Goal: Task Accomplishment & Management: Manage account settings

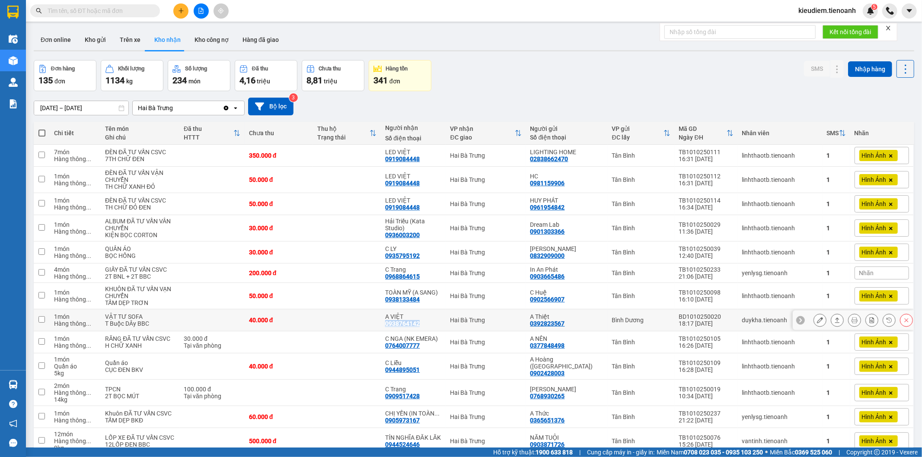
drag, startPoint x: 394, startPoint y: 343, endPoint x: 430, endPoint y: 344, distance: 35.9
click at [430, 331] on td "A VIỆT 0938764142" at bounding box center [413, 320] width 65 height 22
checkbox input "true"
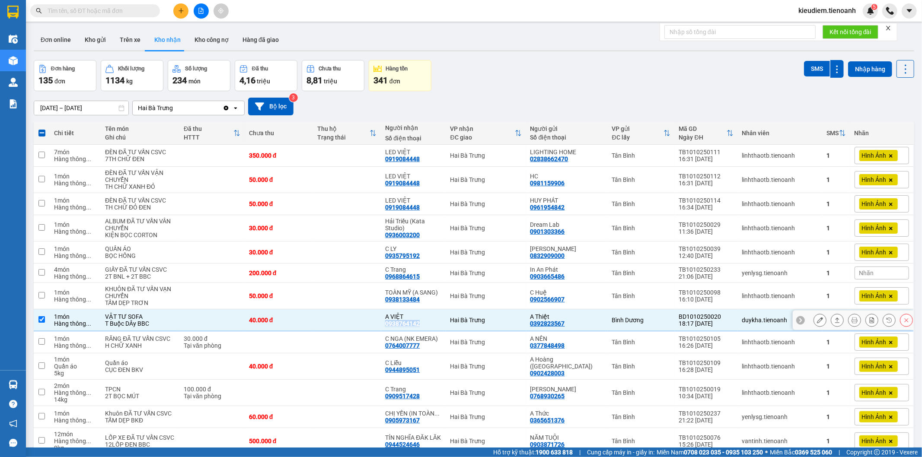
copy div "0938764142"
click at [93, 7] on input "text" at bounding box center [99, 11] width 102 height 10
paste input "0938764142"
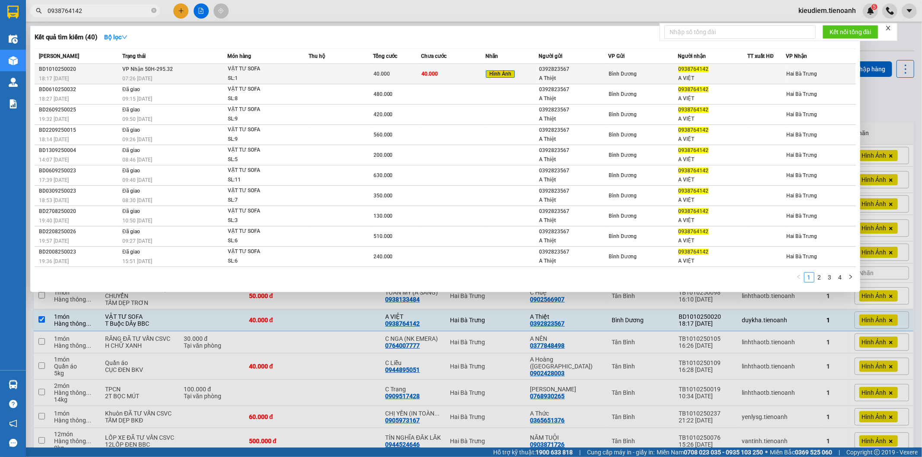
type input "0938764142"
click at [316, 70] on td at bounding box center [340, 74] width 64 height 20
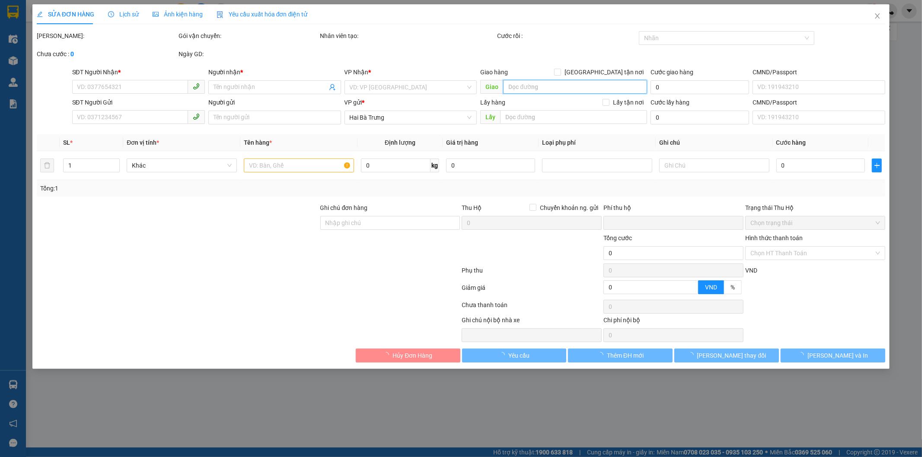
click at [589, 87] on input "search" at bounding box center [575, 87] width 144 height 14
type input "0938764142"
type input "A VIỆT"
type input "0392823567"
type input "A Thiệt"
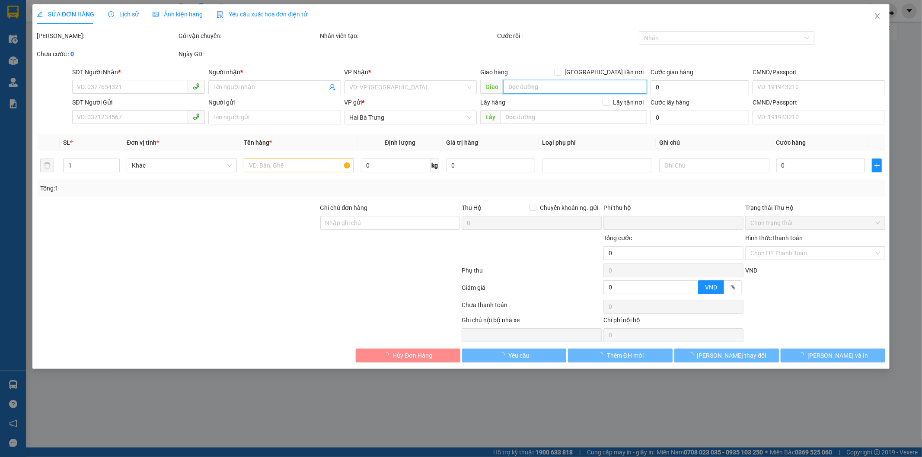
type input "205780205"
type input "0"
type input "40.000"
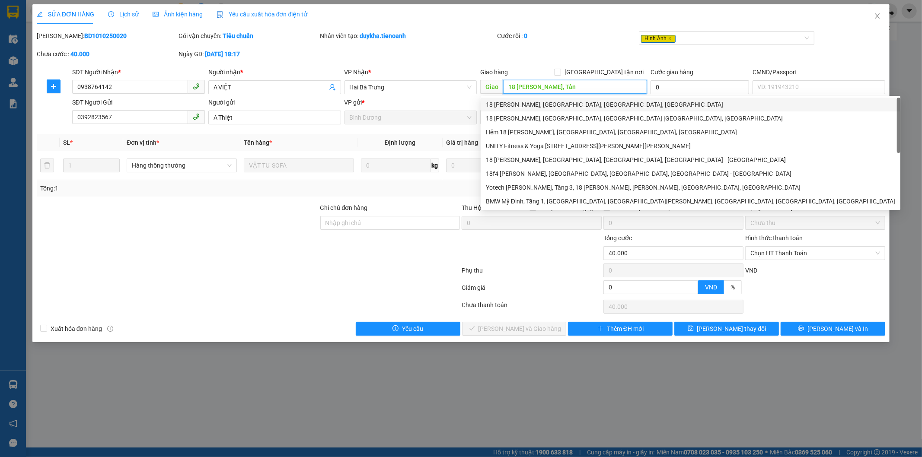
click at [580, 102] on div "18 [PERSON_NAME], [GEOGRAPHIC_DATA], [GEOGRAPHIC_DATA], [GEOGRAPHIC_DATA]" at bounding box center [690, 105] width 409 height 10
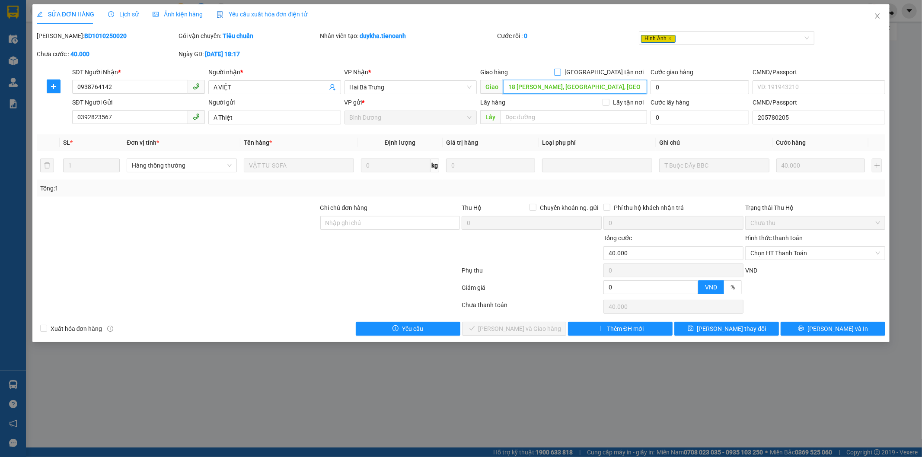
type input "18 [PERSON_NAME], [GEOGRAPHIC_DATA], [GEOGRAPHIC_DATA], [GEOGRAPHIC_DATA]"
click at [633, 76] on span "[GEOGRAPHIC_DATA] tận nơi" at bounding box center [604, 72] width 86 height 10
click at [560, 75] on input "[GEOGRAPHIC_DATA] tận nơi" at bounding box center [557, 72] width 6 height 6
checkbox input "true"
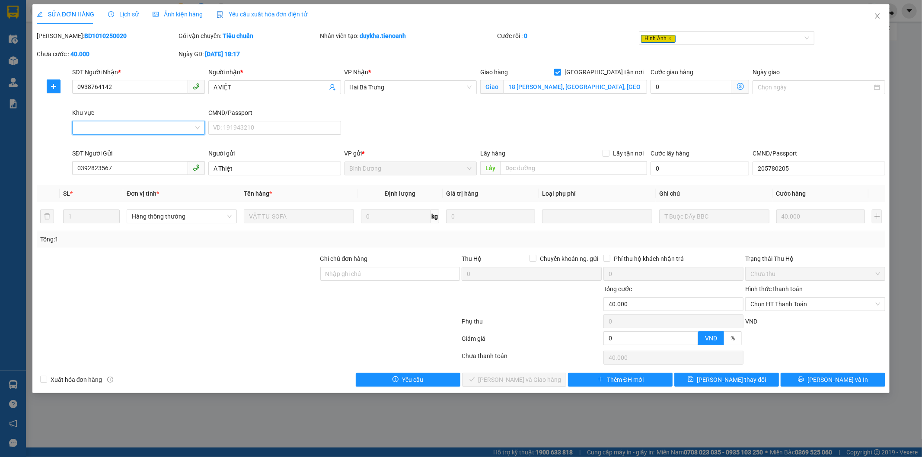
click at [119, 123] on input "Khu vực" at bounding box center [135, 127] width 116 height 13
click at [102, 202] on div "Nội Thành BMT (7km)" at bounding box center [138, 201] width 122 height 10
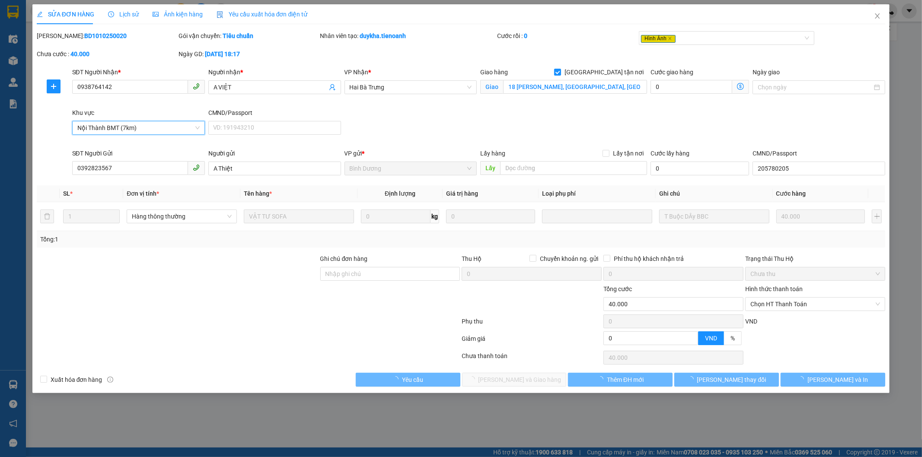
type input "90.000"
type input "50.000"
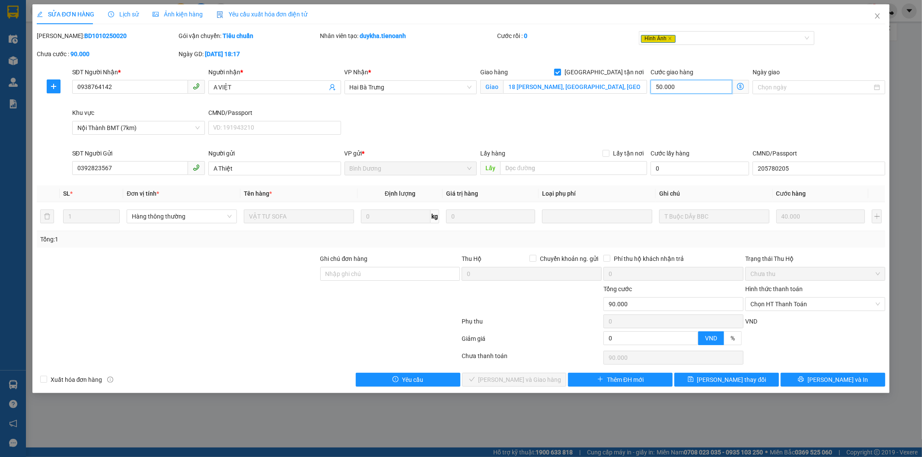
type input "40.001"
type input "1"
type input "40.010"
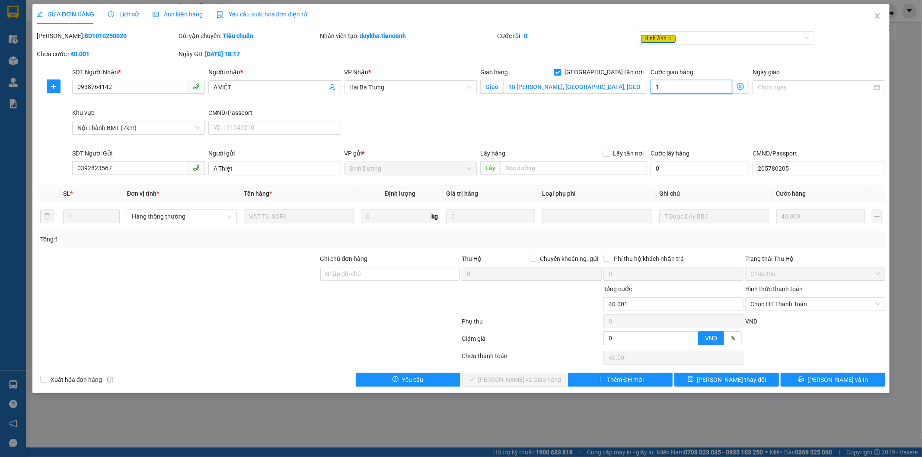
type input "10"
type input "40.100"
type input "100"
type input "41.000"
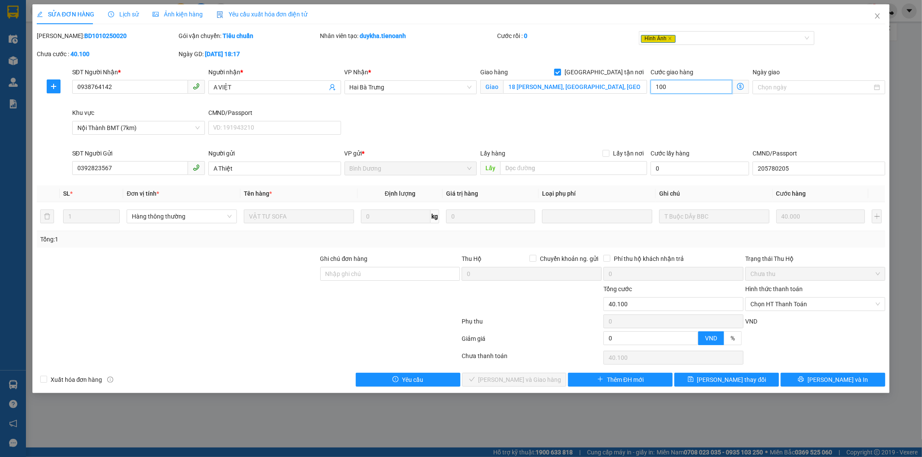
type input "41.000"
type input "1.000"
type input "50.000"
type input "10.000"
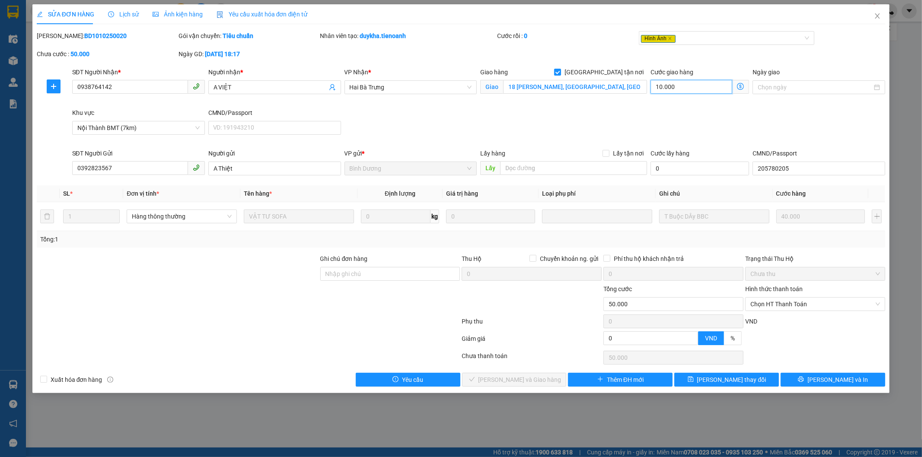
type input "140.000"
type input "100.000"
click at [736, 117] on div "SĐT Người Nhận * 0938764142 Người nhận * A VIỆT VP Nhận * Hai Bà Trưng Giao hàn…" at bounding box center [478, 107] width 817 height 81
click at [874, 14] on icon "close" at bounding box center [877, 16] width 7 height 7
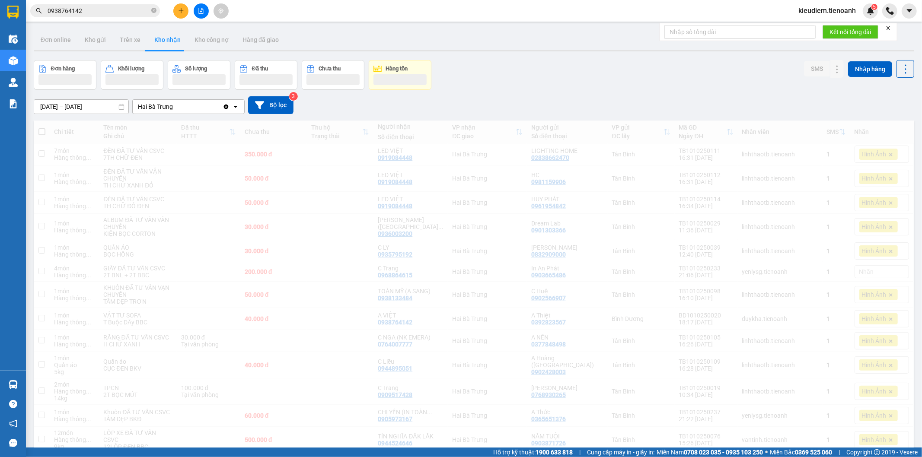
click at [889, 27] on icon "close" at bounding box center [888, 28] width 6 height 6
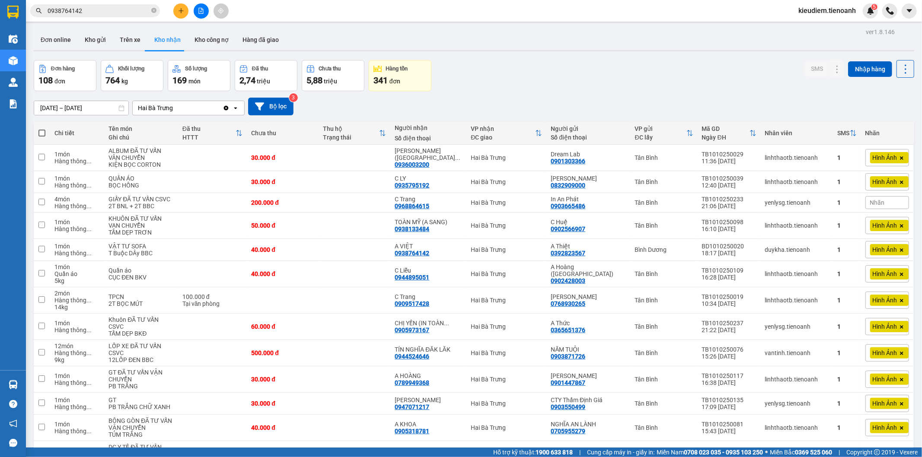
click at [868, 9] on img at bounding box center [870, 11] width 8 height 8
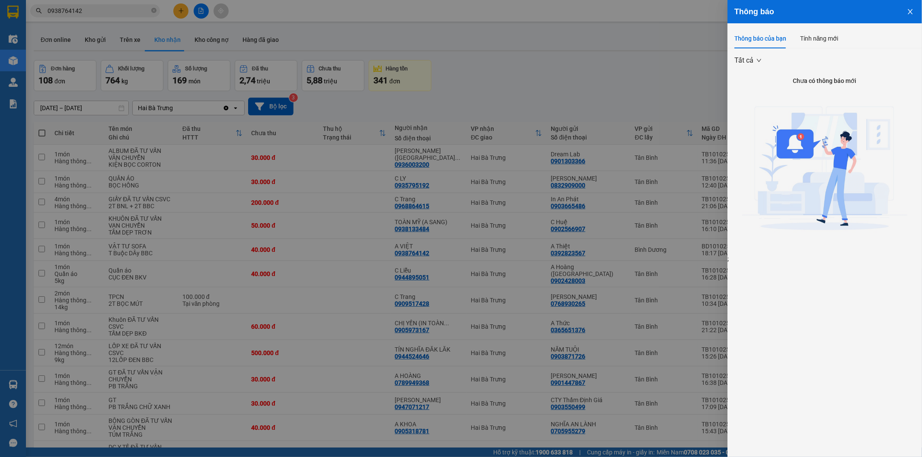
click at [912, 10] on icon "close" at bounding box center [909, 11] width 5 height 5
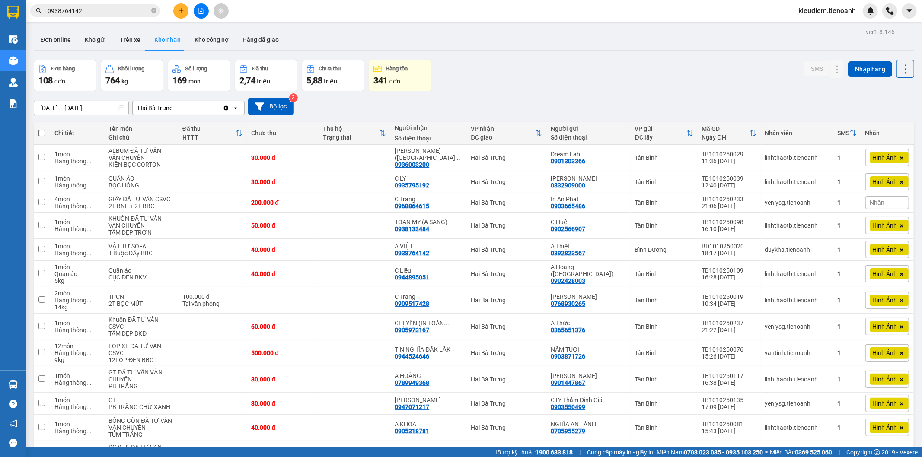
click at [714, 76] on div "Đơn hàng 108 đơn Khối lượng 764 kg Số lượng 169 món Đã thu 2,74 triệu Chưa thu …" at bounding box center [474, 75] width 880 height 31
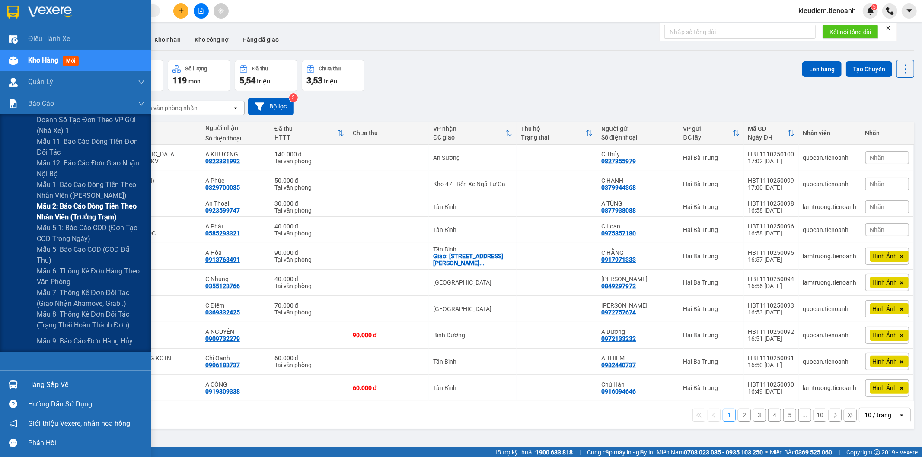
click at [86, 208] on span "Mẫu 2: Báo cáo dòng tiền theo nhân viên (Trưởng Trạm)" at bounding box center [91, 212] width 108 height 22
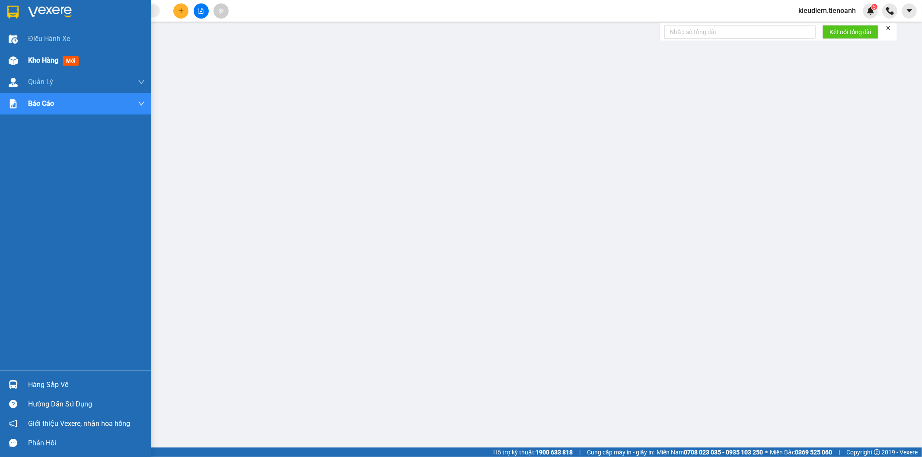
click at [23, 59] on div "Kho hàng mới" at bounding box center [75, 61] width 151 height 22
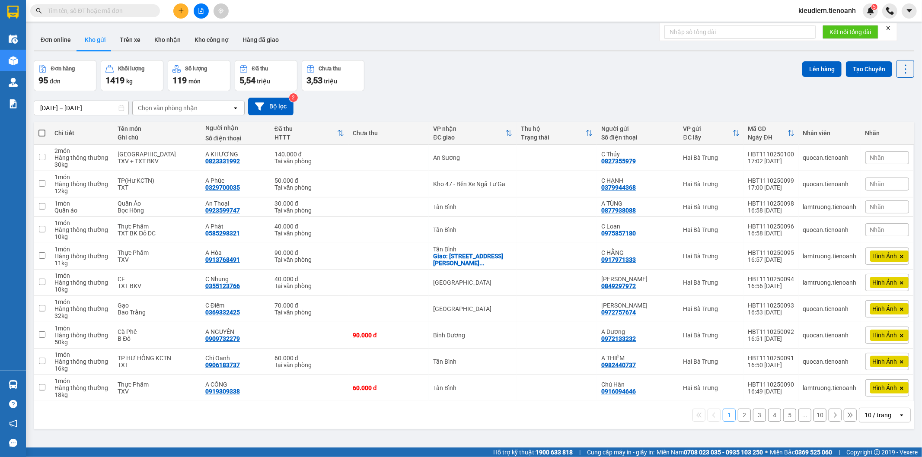
click at [545, 60] on div "Đơn hàng 95 đơn Khối lượng 1419 kg Số lượng 119 món Đã thu 5,54 triệu Chưa thu …" at bounding box center [474, 75] width 880 height 31
click at [843, 159] on icon at bounding box center [846, 158] width 6 height 6
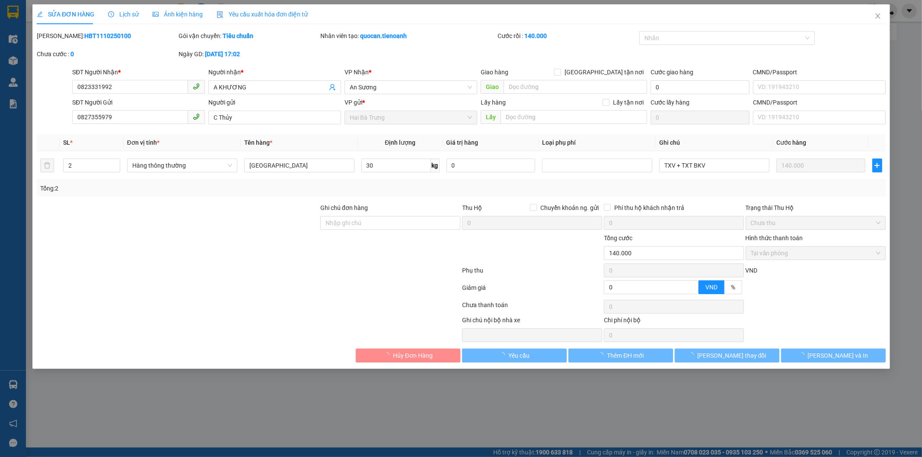
type input "0823331992"
type input "A KHƯƠNG"
type input "0827355979"
type input "C Thủy"
type input "0"
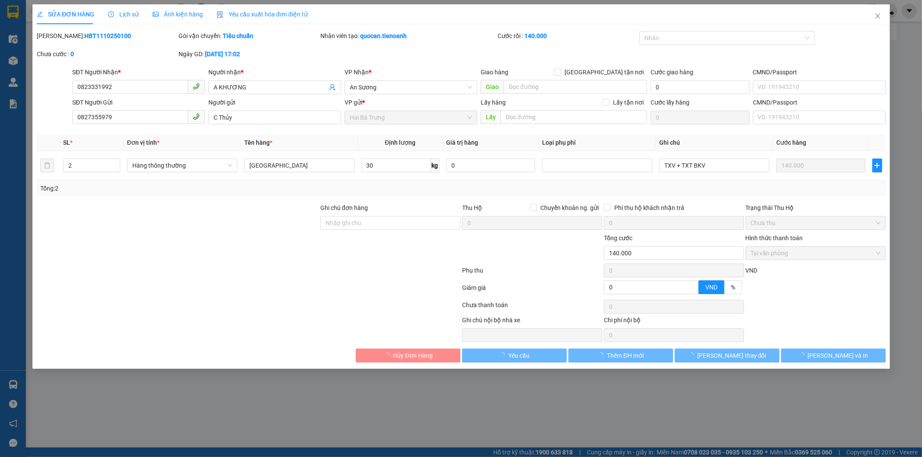
type input "140.000"
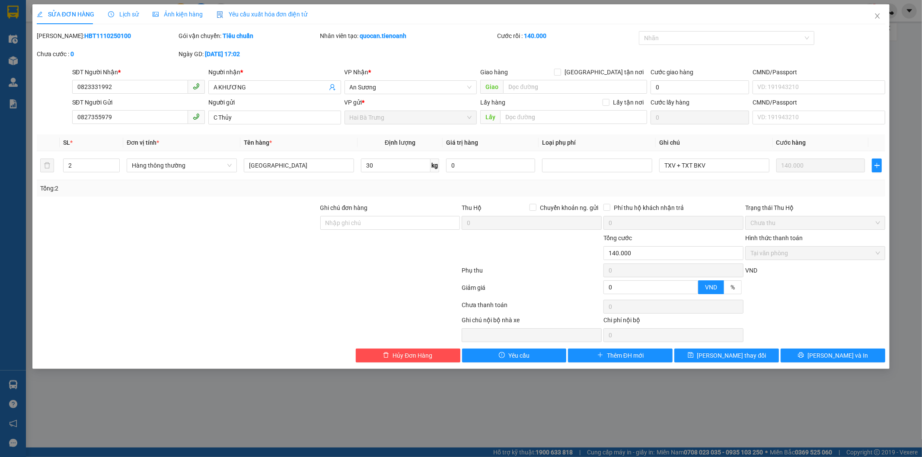
click at [134, 13] on span "Lịch sử" at bounding box center [123, 14] width 31 height 7
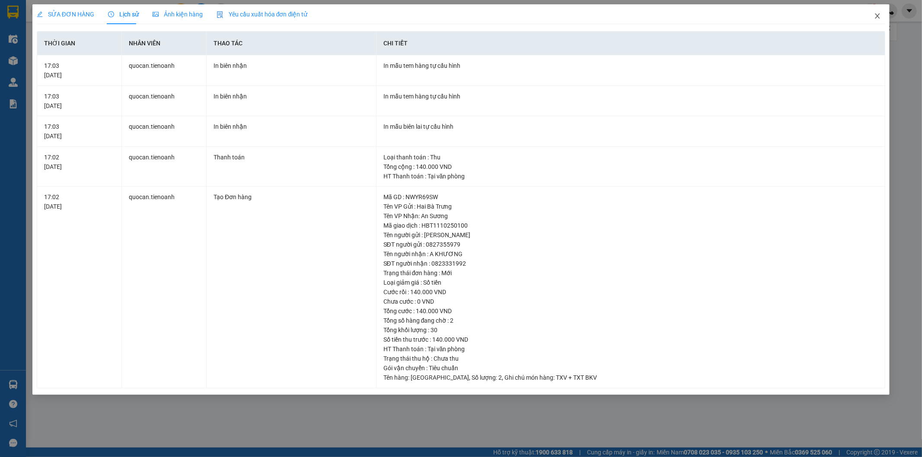
click at [871, 22] on span "Close" at bounding box center [877, 16] width 24 height 24
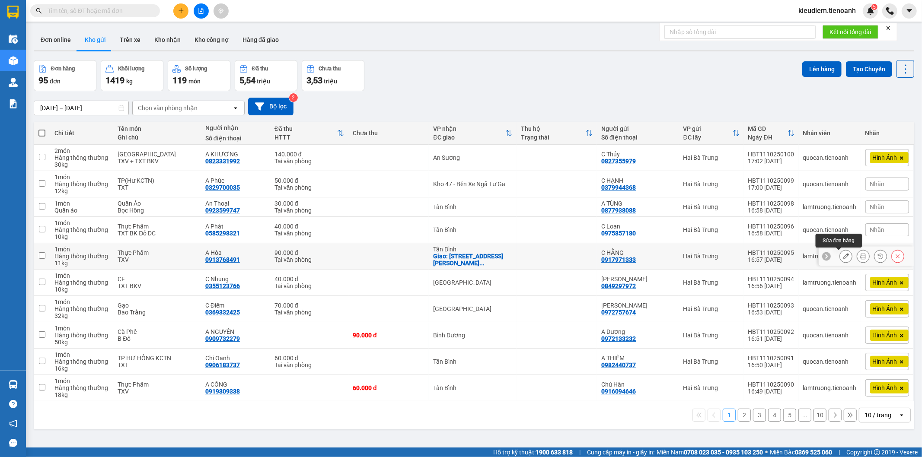
click at [843, 258] on icon at bounding box center [846, 256] width 6 height 6
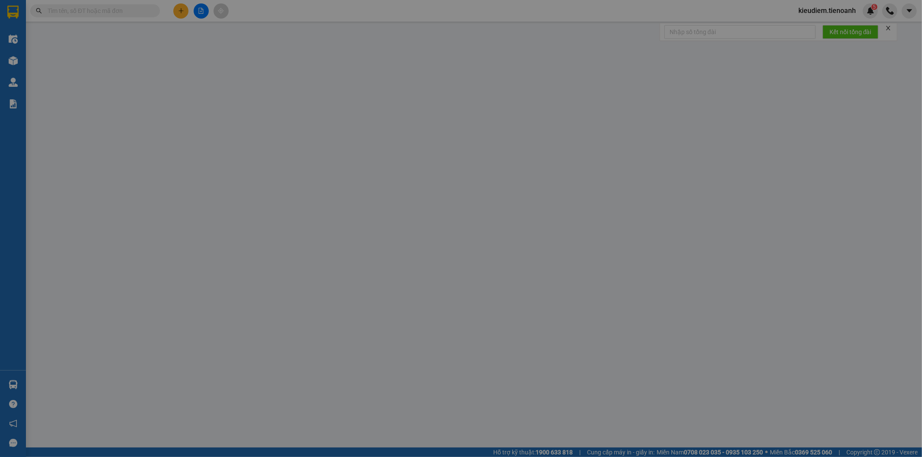
type input "0913768491"
type input "A Hòa"
checkbox input "true"
type input "536/52 Âu Cơ, Phường 10, Tân Bình, Hồ Chí Minh"
type input "0917971333"
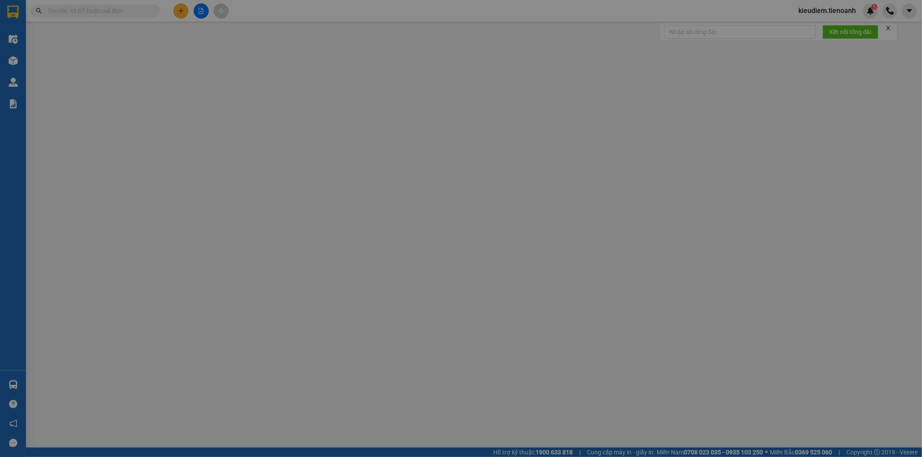
type input "C HẰNG"
type input "0"
type input "90.000"
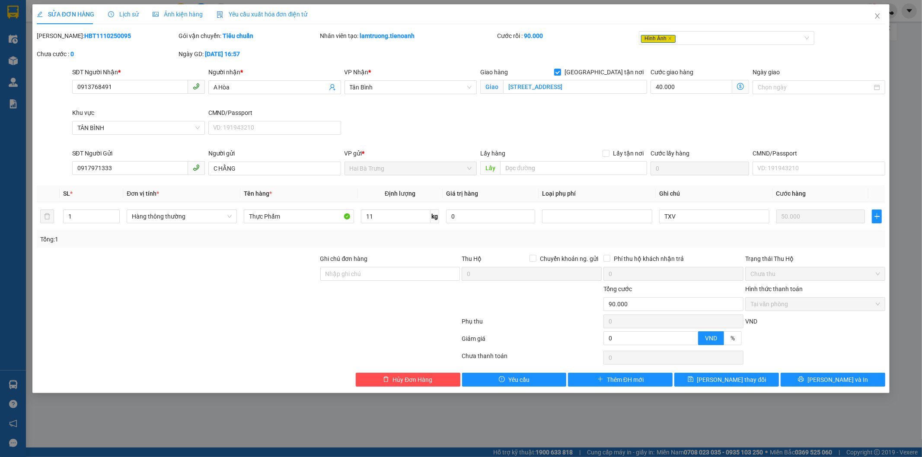
click at [140, 11] on div "SỬA ĐƠN HÀNG Lịch sử Ảnh kiện hàng Yêu cầu xuất hóa đơn điện tử" at bounding box center [172, 14] width 271 height 20
click at [134, 13] on span "Lịch sử" at bounding box center [123, 14] width 31 height 7
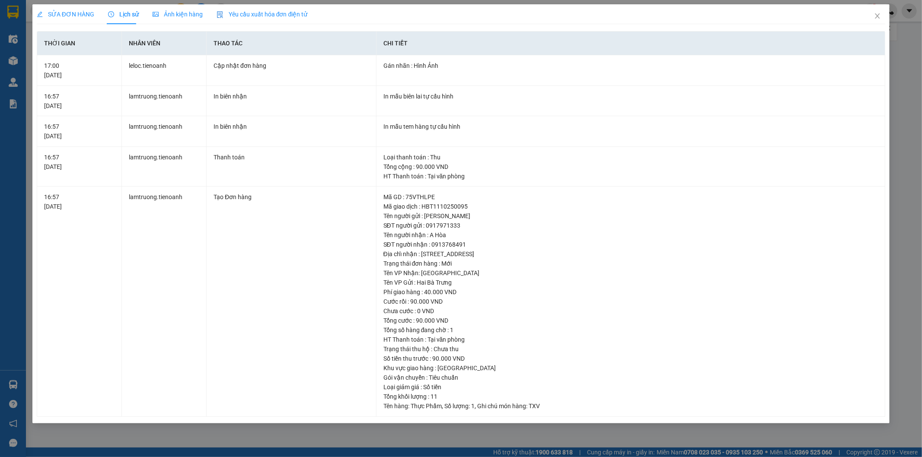
click at [161, 16] on span "Ảnh kiện hàng" at bounding box center [178, 14] width 50 height 7
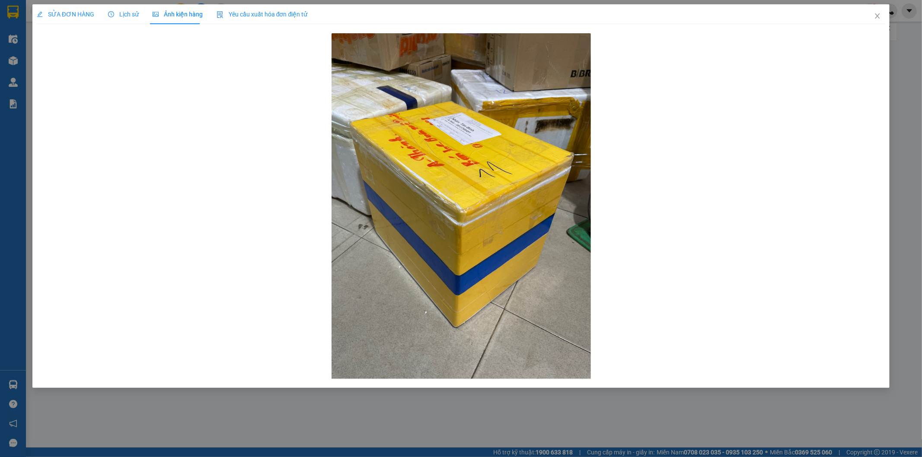
click at [127, 15] on span "Lịch sử" at bounding box center [123, 14] width 31 height 7
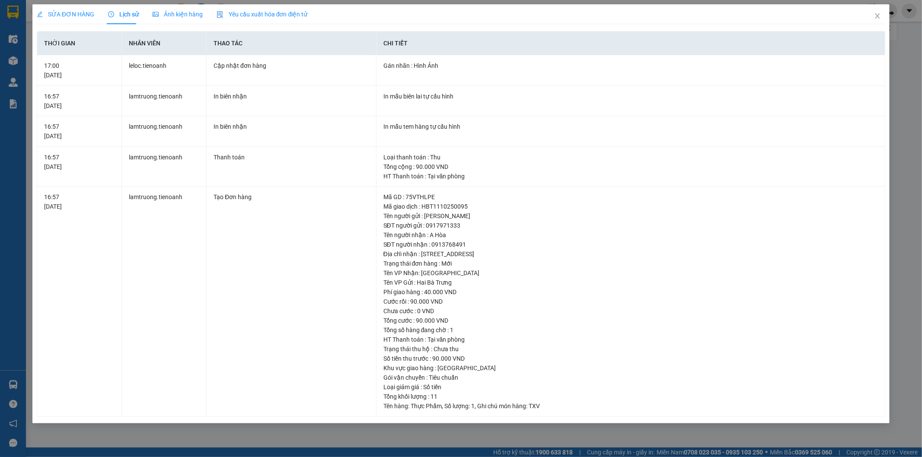
click at [83, 16] on span "SỬA ĐƠN HÀNG" at bounding box center [65, 14] width 57 height 7
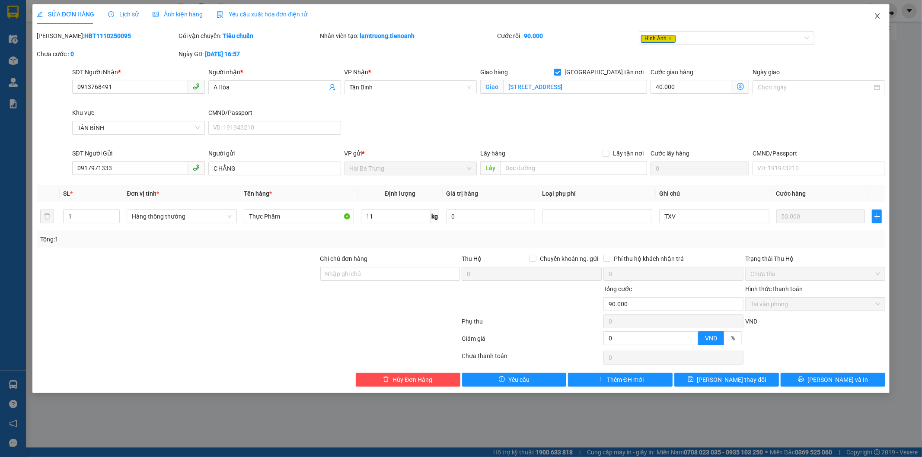
click at [875, 23] on span "Close" at bounding box center [877, 16] width 24 height 24
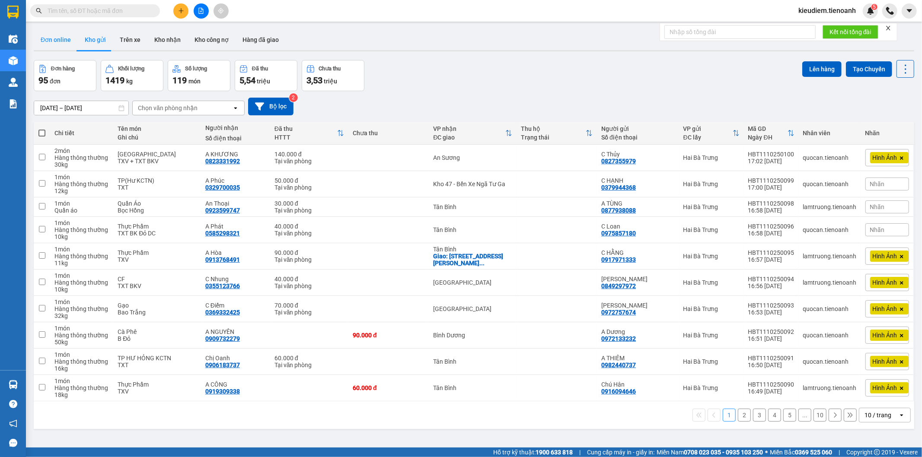
click at [75, 41] on button "Đơn online" at bounding box center [56, 39] width 44 height 21
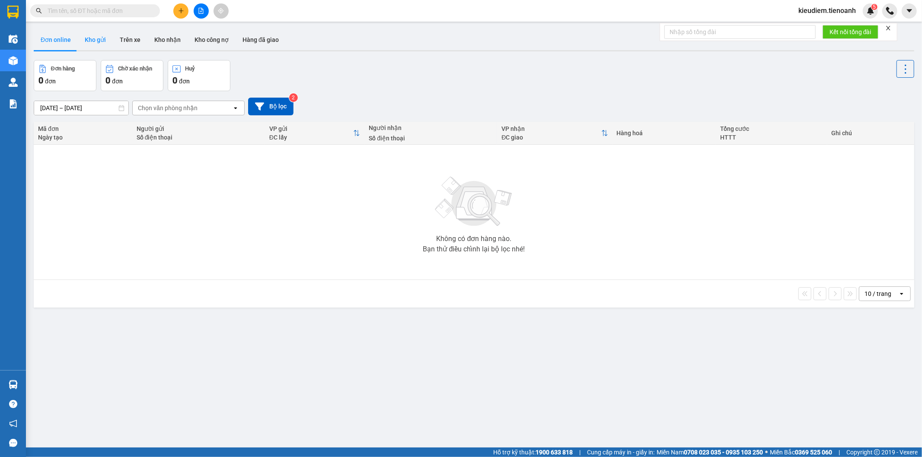
click at [107, 36] on button "Kho gửi" at bounding box center [95, 39] width 35 height 21
type input "09/10/2025 – 11/10/2025"
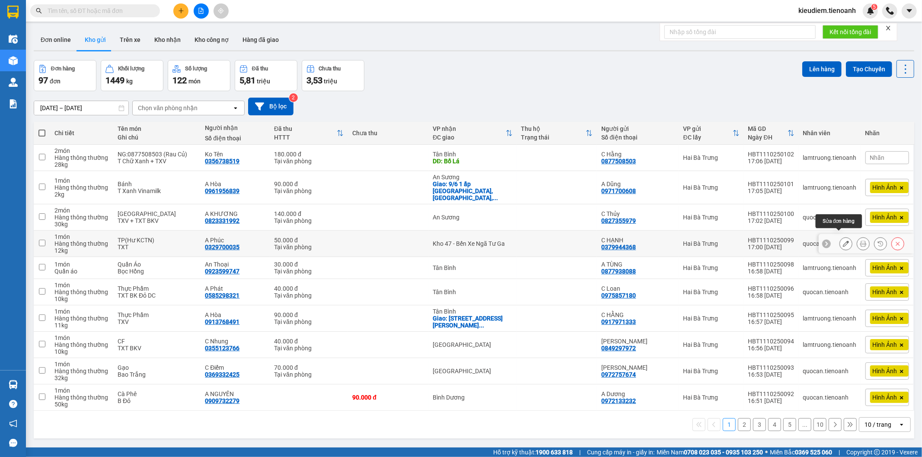
click at [843, 241] on icon at bounding box center [846, 244] width 6 height 6
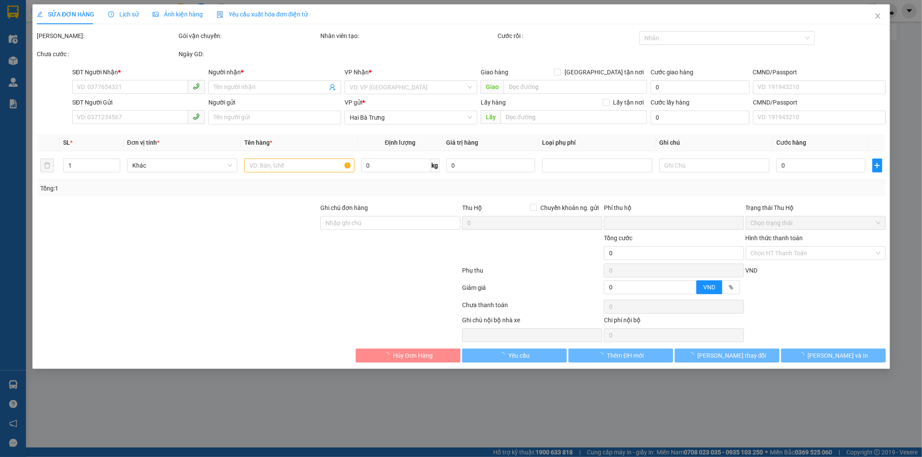
type input "0329700035"
type input "A Phúc"
type input "0379944368"
type input "C HẠNH"
type input "066177001245"
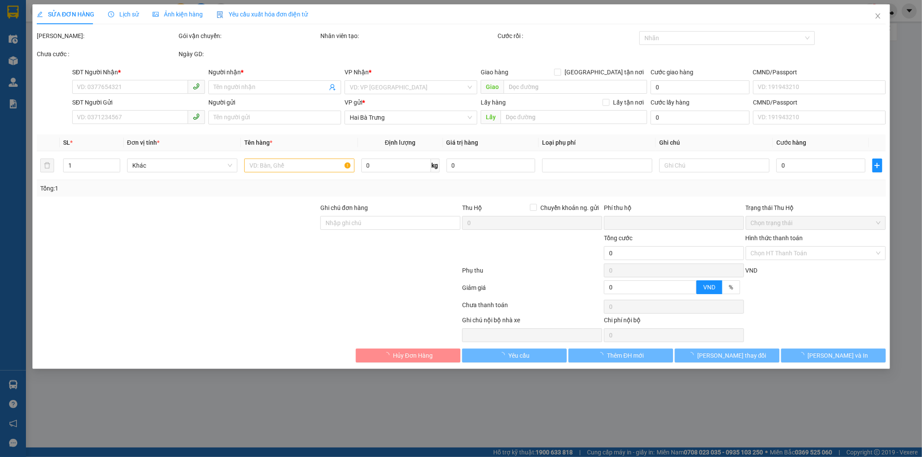
type input "0"
type input "50.000"
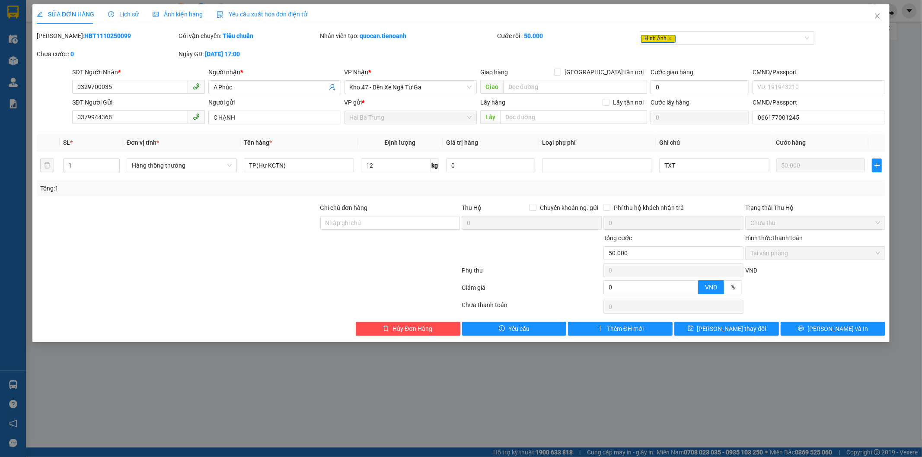
click at [118, 15] on span "Lịch sử" at bounding box center [123, 14] width 31 height 7
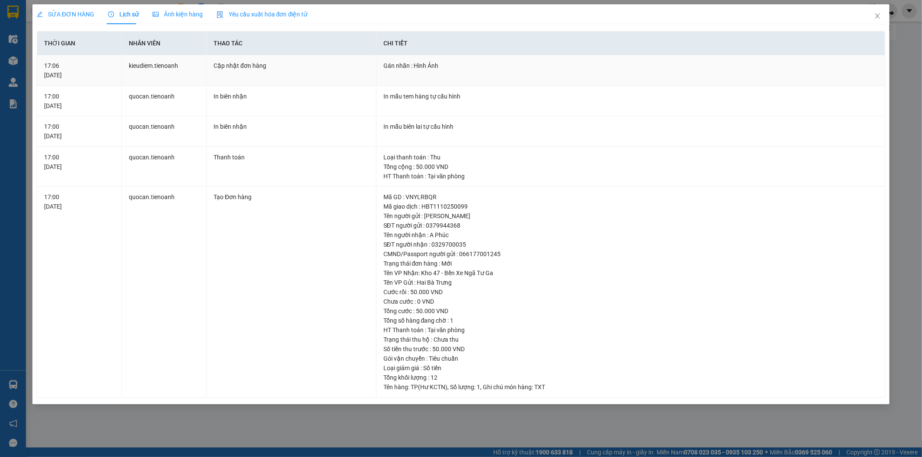
click at [208, 57] on td "Cập nhật đơn hàng" at bounding box center [292, 70] width 170 height 31
click at [879, 19] on icon "close" at bounding box center [877, 15] width 5 height 5
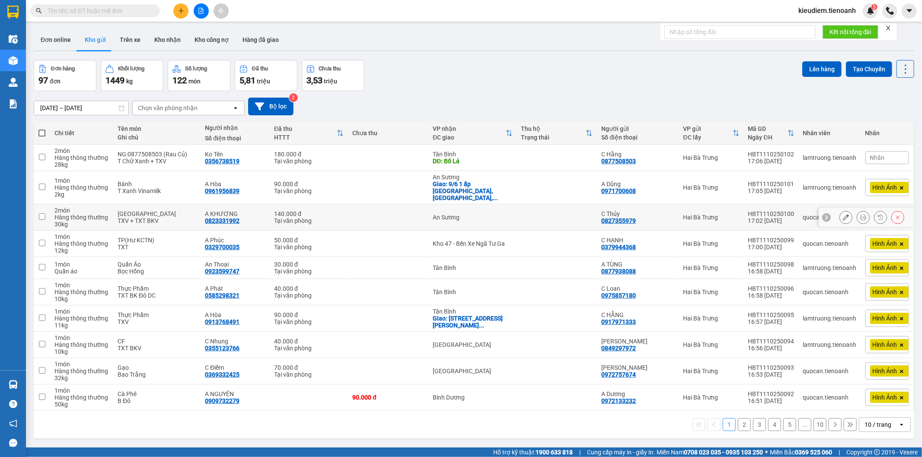
scroll to position [40, 0]
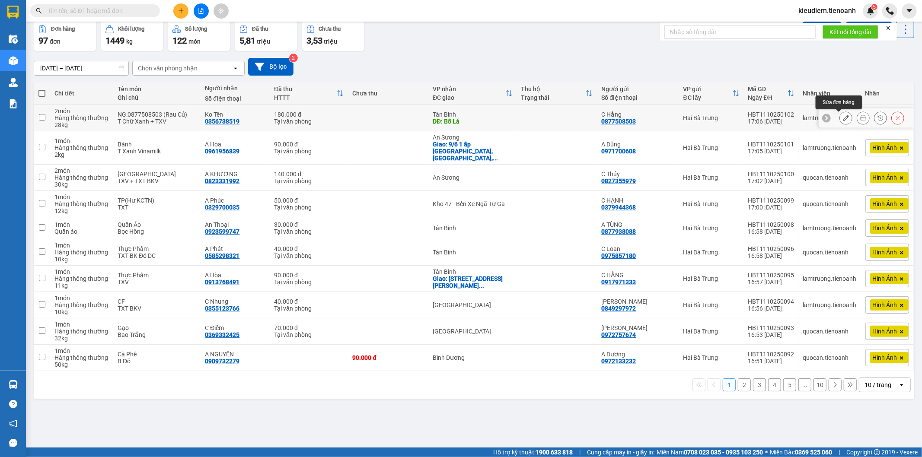
click at [843, 117] on icon at bounding box center [846, 118] width 6 height 6
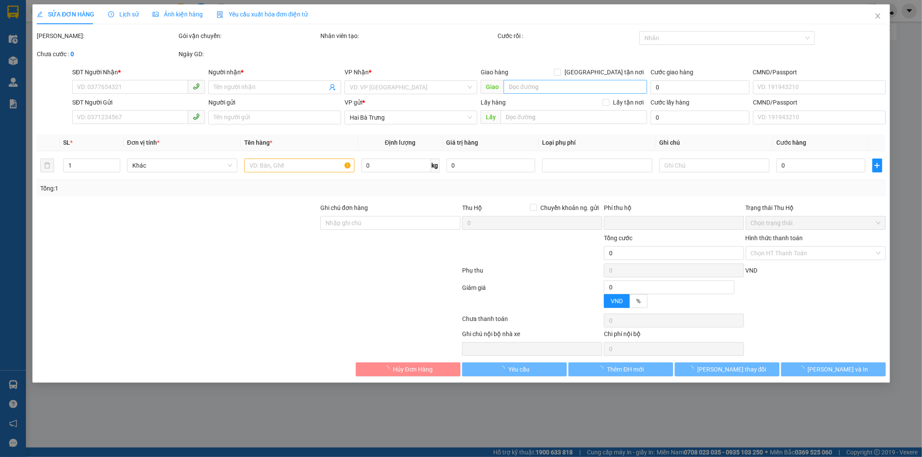
type input "0356738519"
type input "Ko Tên"
type input "Bố Lá"
type input "0877508503"
type input "C Hằng"
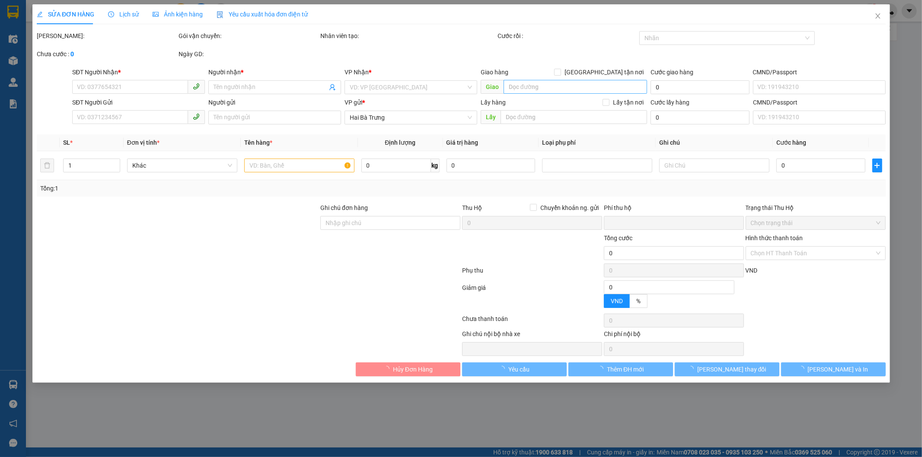
type input "0"
type input "180.000"
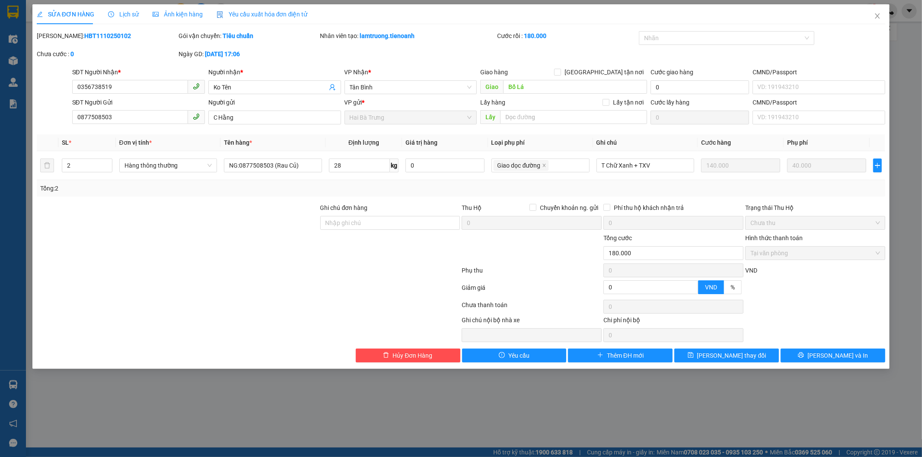
click at [134, 15] on span "Lịch sử" at bounding box center [123, 14] width 31 height 7
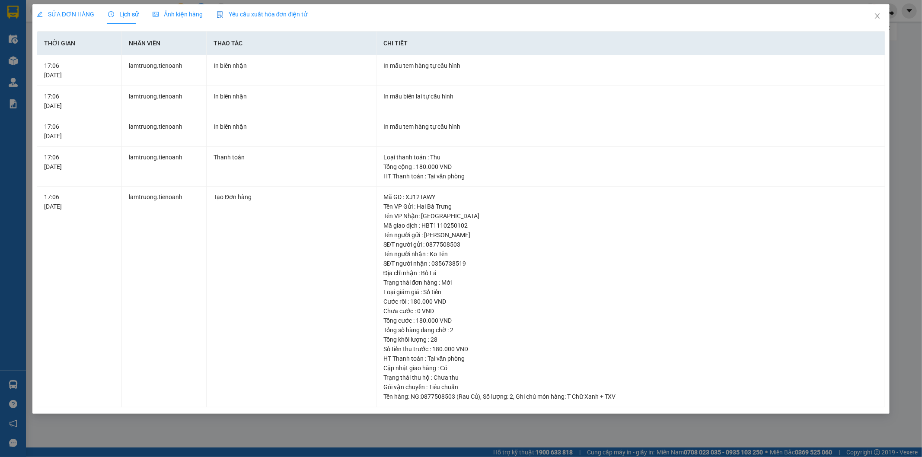
click at [48, 12] on span "SỬA ĐƠN HÀNG" at bounding box center [65, 14] width 57 height 7
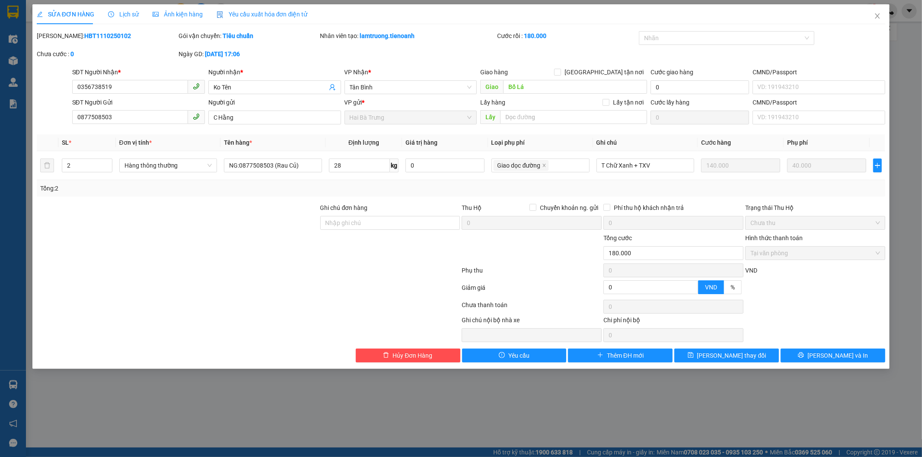
click at [126, 16] on span "Lịch sử" at bounding box center [123, 14] width 31 height 7
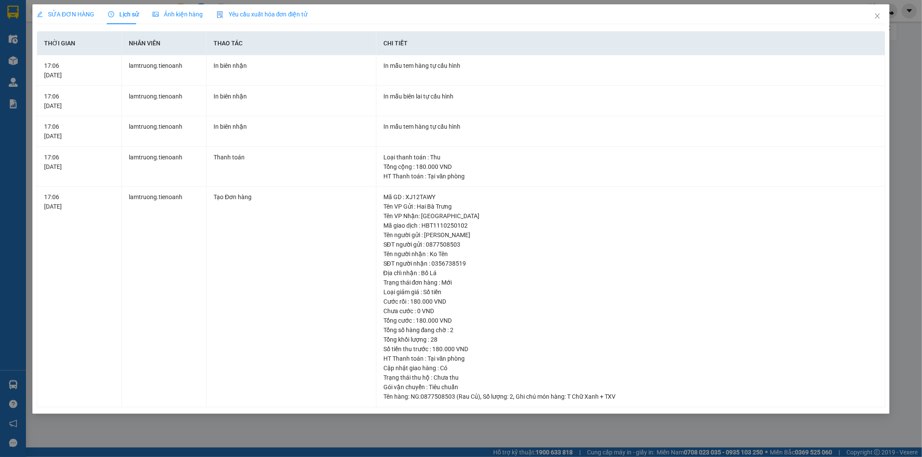
click at [178, 7] on div "Ảnh kiện hàng" at bounding box center [178, 14] width 50 height 20
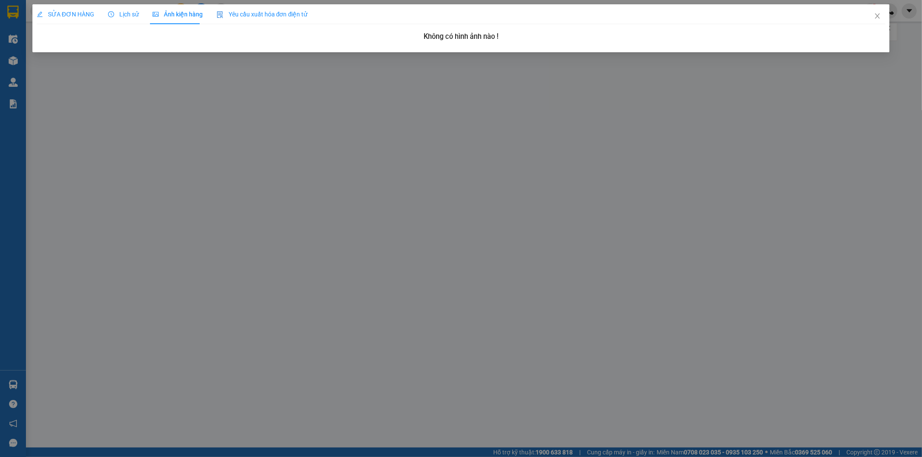
click at [75, 16] on span "SỬA ĐƠN HÀNG" at bounding box center [65, 14] width 57 height 7
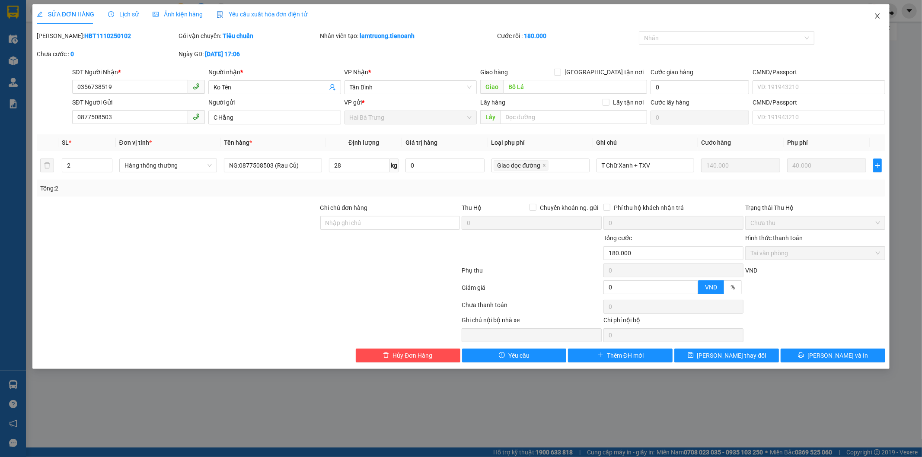
click at [887, 12] on span "Close" at bounding box center [877, 16] width 24 height 24
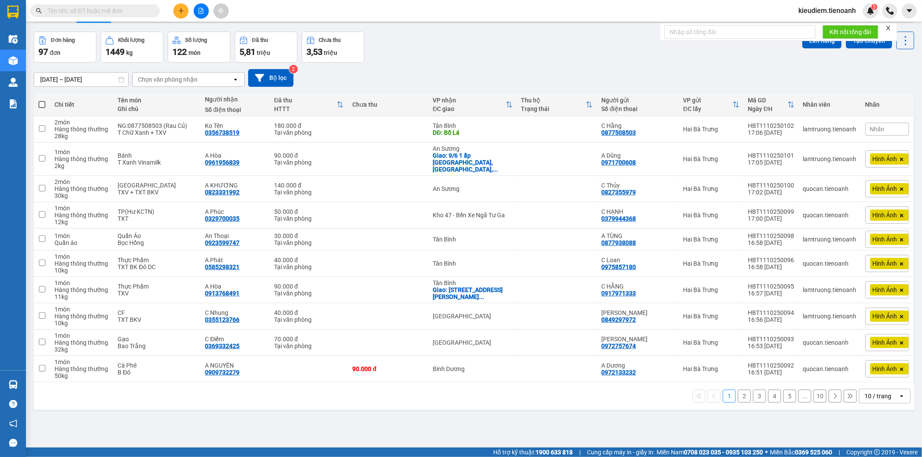
scroll to position [40, 0]
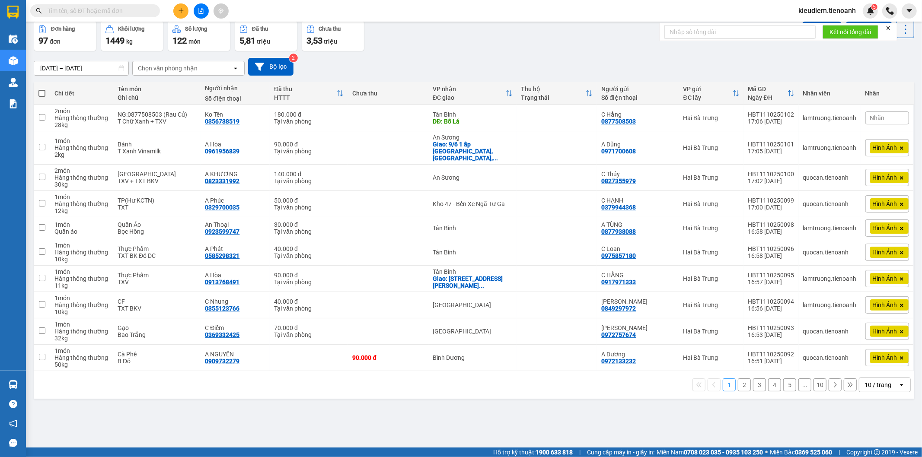
click at [871, 381] on div "10 / trang" at bounding box center [877, 385] width 27 height 9
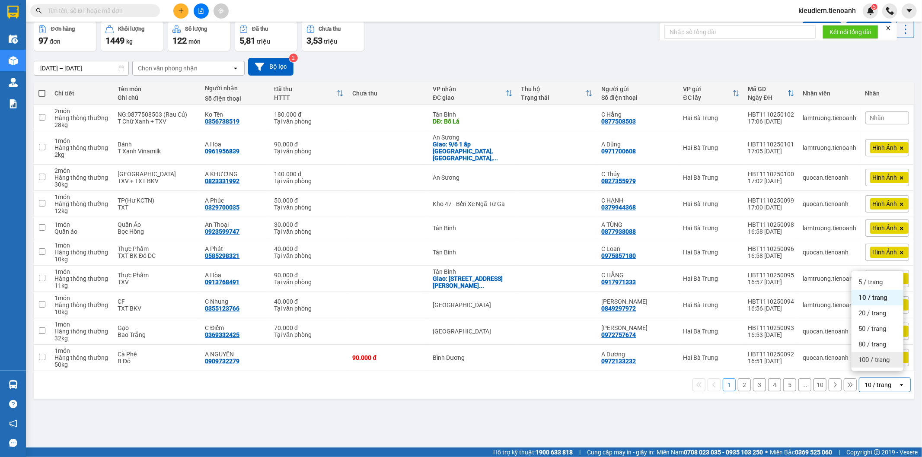
click at [869, 361] on span "100 / trang" at bounding box center [873, 360] width 31 height 9
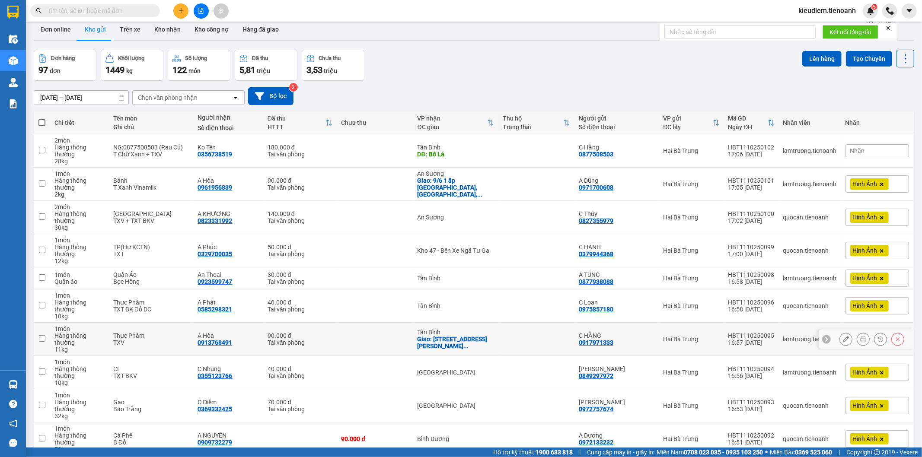
scroll to position [0, 0]
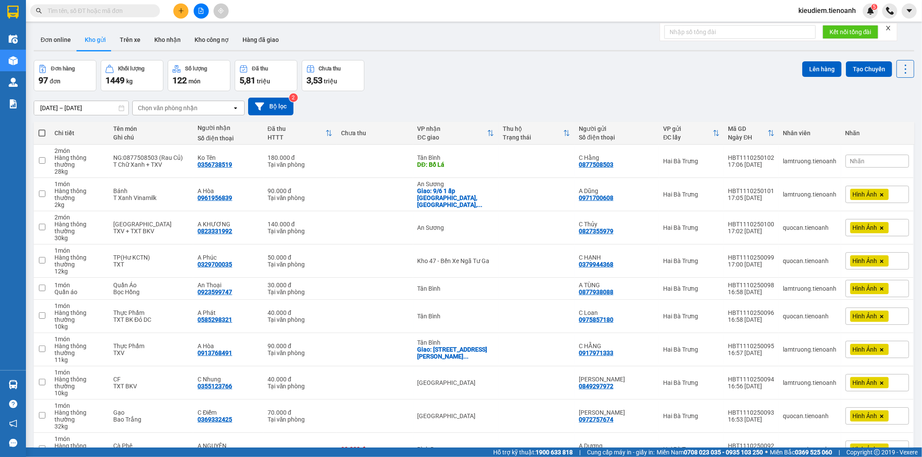
click at [577, 70] on div "Đơn hàng 97 đơn Khối lượng 1449 kg Số lượng 122 món Đã thu 5,81 triệu Chưa thu …" at bounding box center [474, 75] width 880 height 31
